Goal: Task Accomplishment & Management: Manage account settings

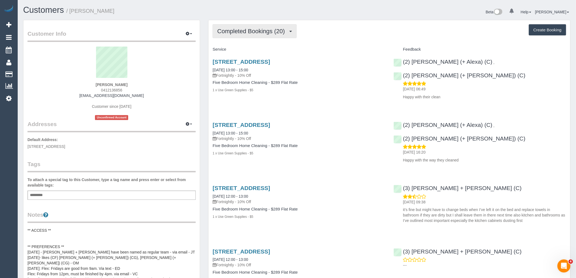
click at [276, 32] on span "Completed Bookings (20)" at bounding box center [252, 31] width 70 height 7
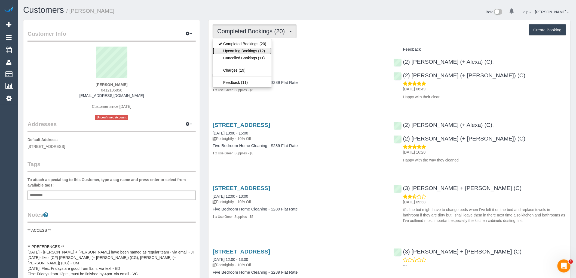
click at [265, 51] on link "Upcoming Bookings (12)" at bounding box center [242, 50] width 59 height 7
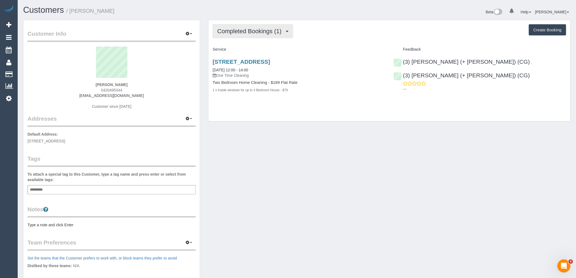
click at [272, 31] on span "Completed Bookings (1)" at bounding box center [250, 31] width 67 height 7
click at [323, 26] on div "Completed Bookings (1) Completed Bookings (1) Upcoming Bookings (0) Cancelled B…" at bounding box center [390, 31] width 354 height 14
click at [277, 33] on span "Completed Bookings (1)" at bounding box center [250, 31] width 67 height 7
click at [314, 32] on div "Completed Bookings (1) Completed Bookings (1) Upcoming Bookings (0) Cancelled B…" at bounding box center [390, 31] width 354 height 14
click at [171, 184] on div "To attach a special tag to this Customer, type a tag name and press enter or se…" at bounding box center [111, 182] width 168 height 23
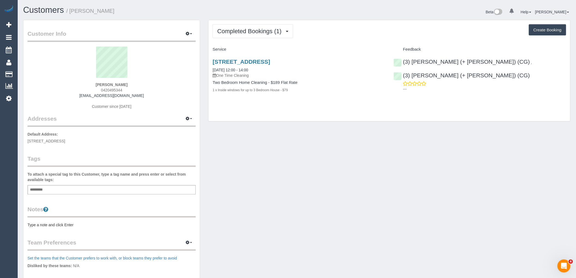
click at [171, 186] on div "Add a tag" at bounding box center [111, 189] width 168 height 9
type input "*"
type input "*********"
